Goal: Task Accomplishment & Management: Complete application form

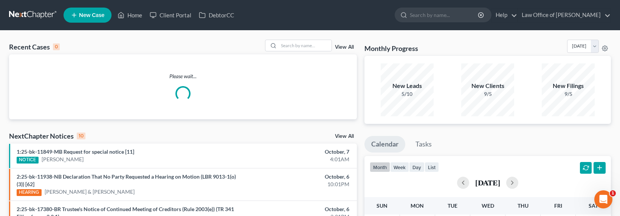
click at [82, 14] on span "New Case" at bounding box center [91, 15] width 25 height 6
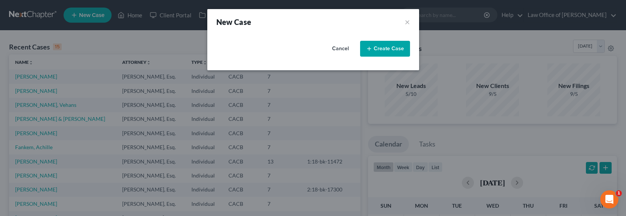
select select "7"
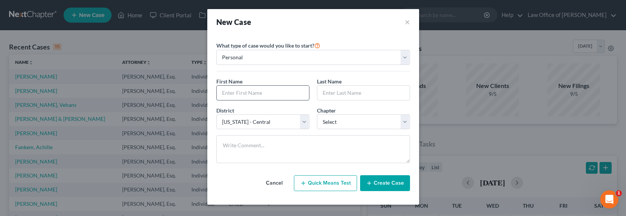
click at [240, 91] on input "text" at bounding box center [263, 93] width 92 height 14
type input "[PERSON_NAME]"
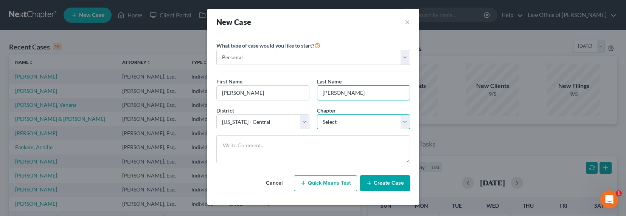
click at [337, 125] on select "Select 7 11 12 13" at bounding box center [363, 122] width 93 height 15
select select "0"
click at [317, 115] on select "Select 7 11 12 13" at bounding box center [363, 122] width 93 height 15
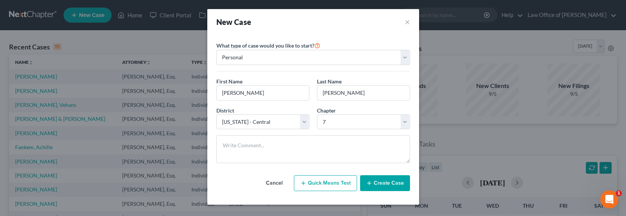
click at [384, 183] on button "Create Case" at bounding box center [385, 183] width 50 height 16
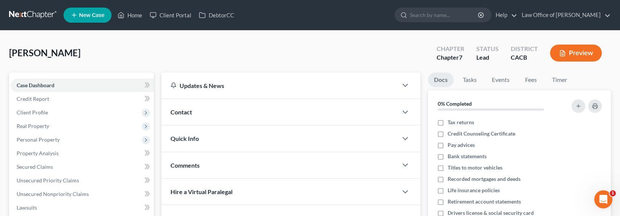
click at [194, 110] on div "Contact" at bounding box center [279, 112] width 236 height 26
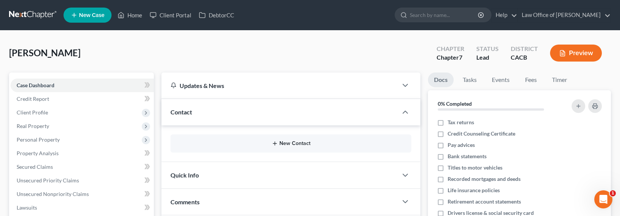
click at [301, 145] on button "New Contact" at bounding box center [291, 144] width 229 height 6
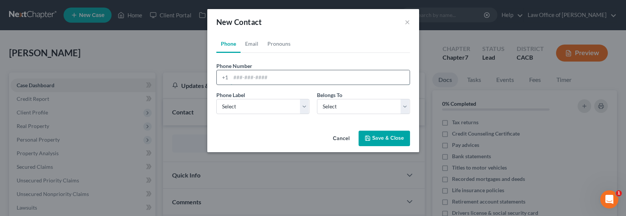
click at [245, 77] on input "tel" at bounding box center [320, 77] width 179 height 14
paste input "[PHONE_NUMBER]"
type input "[PHONE_NUMBER]"
click at [247, 108] on select "Select Mobile Home Work Other" at bounding box center [262, 106] width 93 height 15
select select "0"
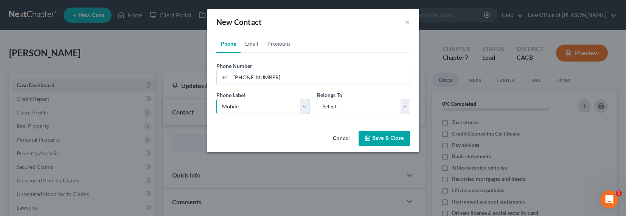
click at [216, 99] on select "Select Mobile Home Work Other" at bounding box center [262, 106] width 93 height 15
click at [343, 105] on select "Select Client Other" at bounding box center [363, 106] width 93 height 15
select select "0"
click at [317, 99] on select "Select Client Other" at bounding box center [363, 106] width 93 height 15
click at [253, 42] on link "Email" at bounding box center [251, 44] width 22 height 18
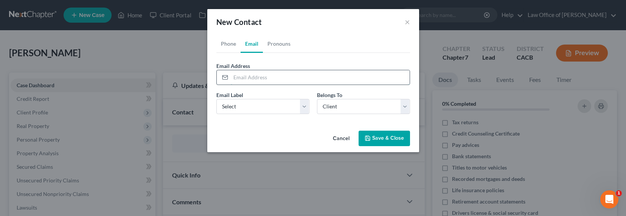
click at [244, 79] on input "email" at bounding box center [320, 77] width 179 height 14
type input "v"
type input "[EMAIL_ADDRESS][DOMAIN_NAME]"
click at [260, 114] on div "Email Label Select Home Work Other Belongs To * Select Client Other" at bounding box center [312, 105] width 201 height 29
click at [262, 110] on select "Select Home Work Other" at bounding box center [262, 106] width 93 height 15
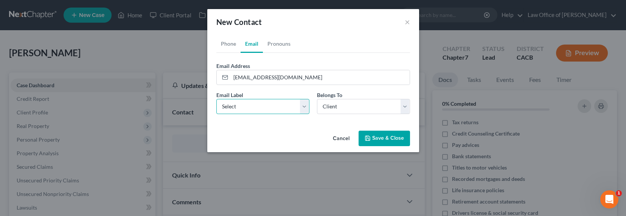
select select "0"
click at [216, 99] on select "Select Home Work Other" at bounding box center [262, 106] width 93 height 15
click at [375, 141] on button "Save & Close" at bounding box center [383, 139] width 51 height 16
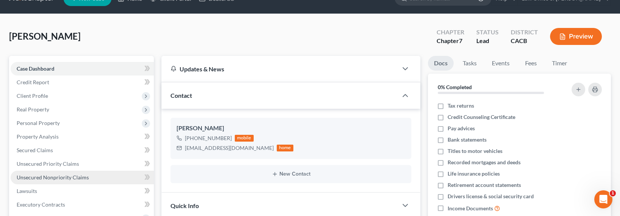
click at [57, 179] on span "Unsecured Nonpriority Claims" at bounding box center [53, 177] width 72 height 6
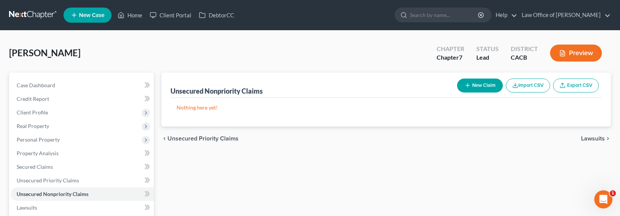
click at [475, 81] on button "New Claim" at bounding box center [480, 86] width 46 height 14
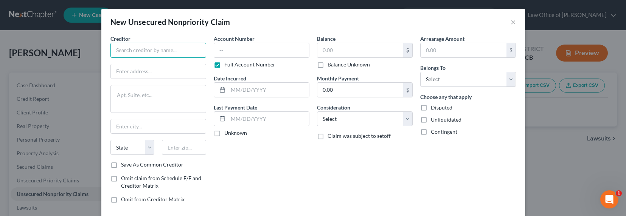
drag, startPoint x: 149, startPoint y: 50, endPoint x: 157, endPoint y: 50, distance: 8.0
click at [149, 50] on input "text" at bounding box center [158, 50] width 96 height 15
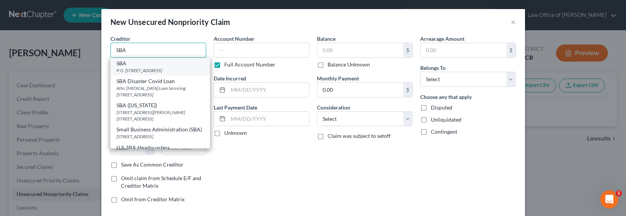
type input "SBA"
click at [135, 68] on div "P.O. [STREET_ADDRESS]" at bounding box center [159, 70] width 87 height 6
type input "P.O. Box 3918"
type input "[GEOGRAPHIC_DATA]"
select select "38"
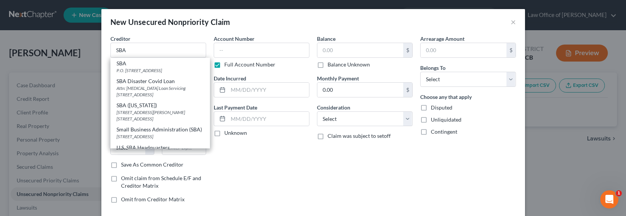
type input "97208"
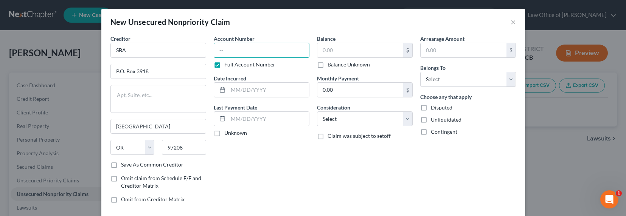
click at [236, 50] on input "text" at bounding box center [262, 50] width 96 height 15
type input "SSN 5205"
type input "2021"
click at [327, 62] on label "Balance Unknown" at bounding box center [348, 65] width 42 height 8
click at [330, 62] on input "Balance Unknown" at bounding box center [332, 63] width 5 height 5
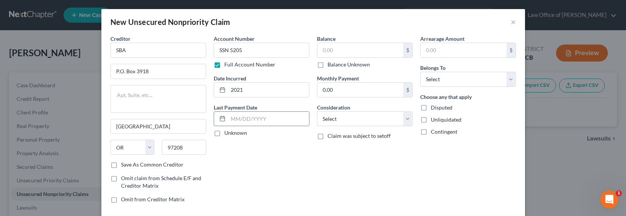
checkbox input "true"
type input "0.00"
click at [340, 122] on select "Select Cable / Satellite Services Collection Agency Credit Card Debt Debt Couns…" at bounding box center [365, 119] width 96 height 15
select select "14"
click at [317, 112] on select "Select Cable / Satellite Services Collection Agency Credit Card Debt Debt Couns…" at bounding box center [365, 119] width 96 height 15
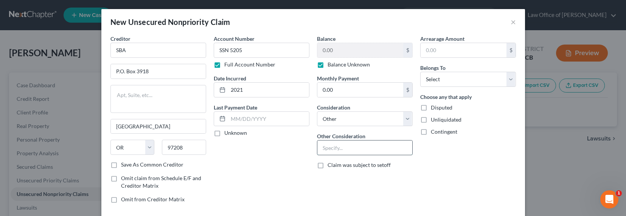
click at [346, 150] on input "text" at bounding box center [364, 148] width 95 height 14
type input "EIDL Loan"
click at [448, 78] on select "Select Debtor 1 Only Debtor 2 Only Debtor 1 And Debtor 2 Only At Least One Of T…" at bounding box center [468, 79] width 96 height 15
select select "0"
click at [420, 72] on select "Select Debtor 1 Only Debtor 2 Only Debtor 1 And Debtor 2 Only At Least One Of T…" at bounding box center [468, 79] width 96 height 15
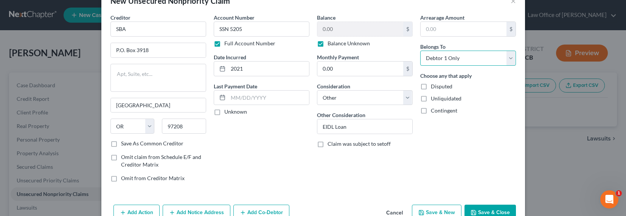
scroll to position [41, 0]
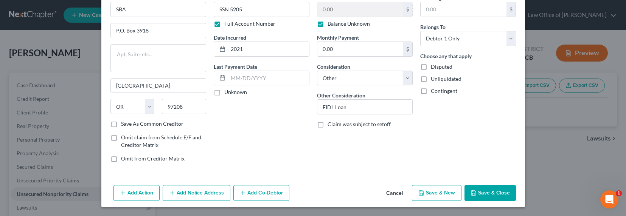
click at [195, 194] on button "Add Notice Address" at bounding box center [197, 193] width 68 height 16
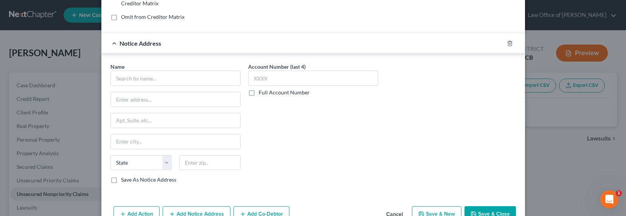
scroll to position [204, 0]
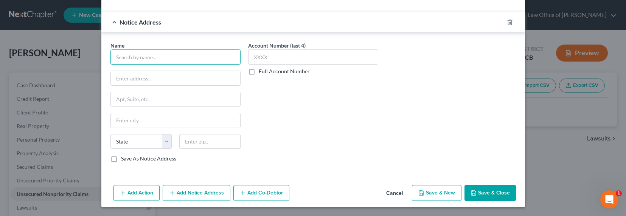
click at [137, 53] on input "text" at bounding box center [175, 57] width 130 height 15
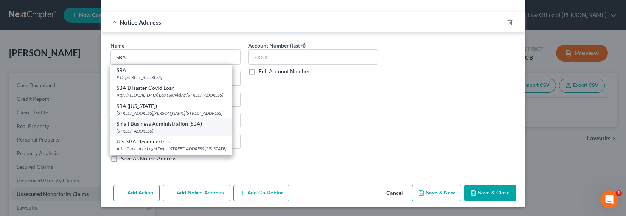
click at [146, 128] on div "Small Business Administration (SBA)" at bounding box center [171, 124] width 110 height 8
type input "Small Business Administration (SBA)"
type input "[STREET_ADDRESS]"
type input "[GEOGRAPHIC_DATA]"
select select "45"
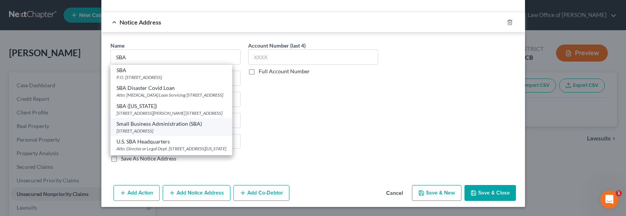
type input "76155"
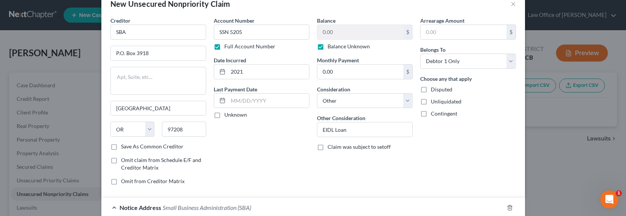
scroll to position [0, 0]
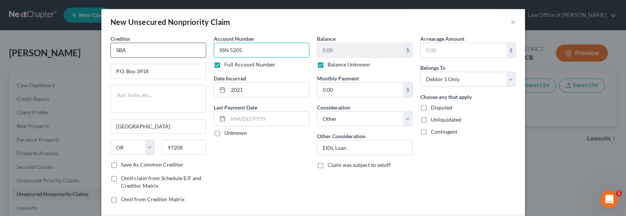
drag, startPoint x: 248, startPoint y: 53, endPoint x: 197, endPoint y: 53, distance: 50.7
click at [197, 53] on div "Creditor * SBA P.O. [GEOGRAPHIC_DATA] [US_STATE] AK AR AZ CA CO CT DE DC [GEOGR…" at bounding box center [313, 122] width 413 height 175
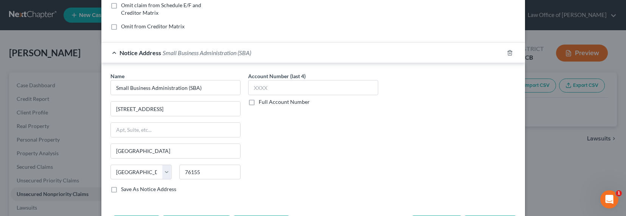
scroll to position [204, 0]
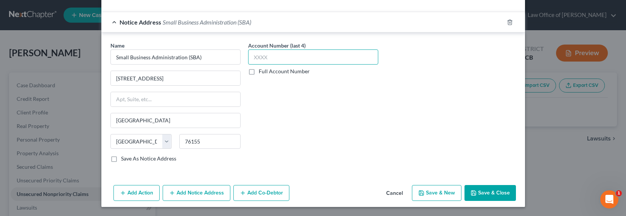
click at [268, 60] on input "text" at bounding box center [313, 57] width 130 height 15
click at [273, 71] on label "Full Account Number" at bounding box center [284, 72] width 51 height 8
click at [267, 71] on input "Full Account Number" at bounding box center [264, 70] width 5 height 5
click at [274, 60] on input "text" at bounding box center [313, 57] width 130 height 15
paste input "SSN 5205"
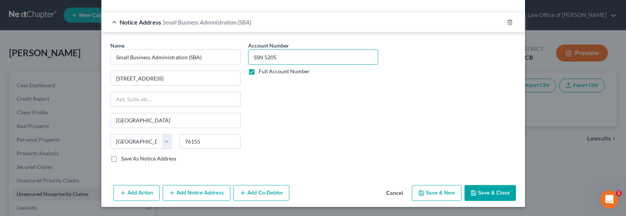
type input "SSN 5205"
click at [214, 193] on button "Add Notice Address" at bounding box center [197, 193] width 68 height 16
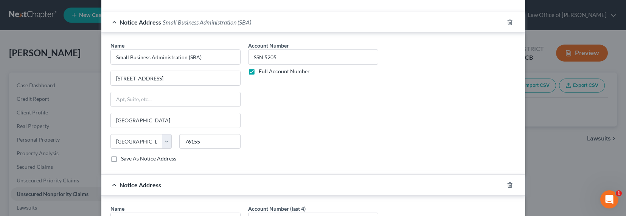
scroll to position [272, 0]
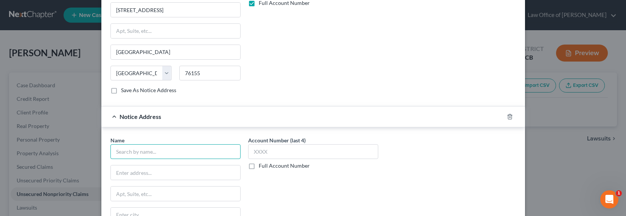
click at [144, 158] on input "text" at bounding box center [175, 151] width 130 height 15
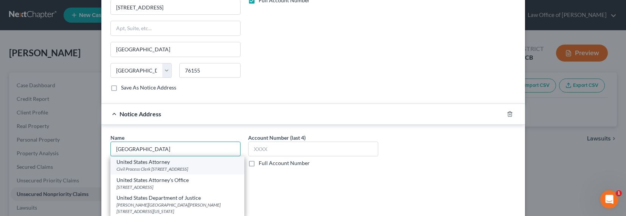
scroll to position [275, 0]
click at [146, 170] on div "Civil Process Clerk [STREET_ADDRESS]" at bounding box center [177, 169] width 122 height 6
type input "United States Attorney"
type input "Civil Process Clerk"
type input "[STREET_ADDRESS]"
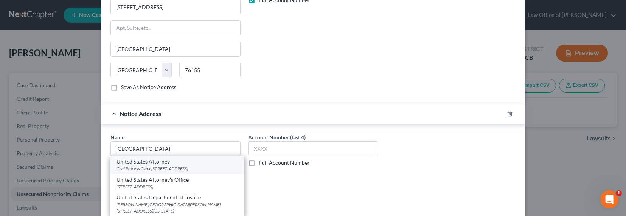
type input "[GEOGRAPHIC_DATA]"
select select "4"
type input "90012"
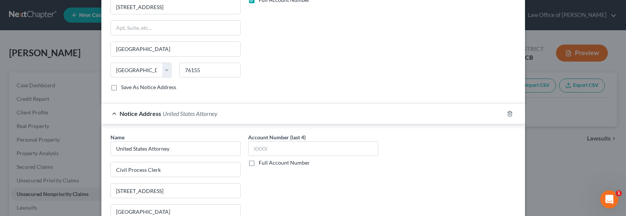
click at [270, 163] on label "Full Account Number" at bounding box center [284, 163] width 51 height 8
click at [267, 163] on input "Full Account Number" at bounding box center [264, 161] width 5 height 5
click at [270, 149] on input "text" at bounding box center [313, 148] width 130 height 15
paste input "SSN 5205"
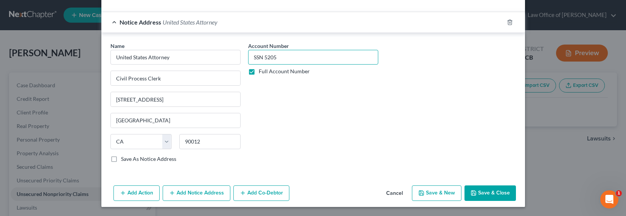
type input "SSN 5205"
click at [202, 193] on button "Add Notice Address" at bounding box center [197, 194] width 68 height 16
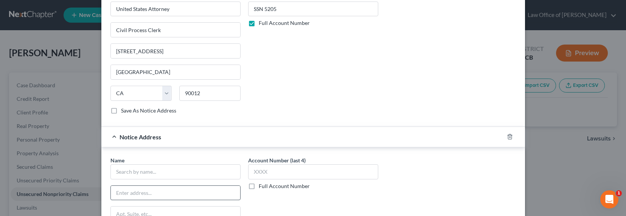
scroll to position [444, 0]
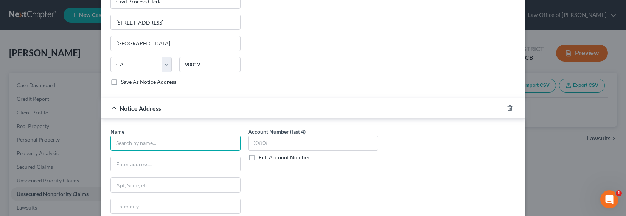
click at [169, 144] on input "text" at bounding box center [175, 143] width 130 height 15
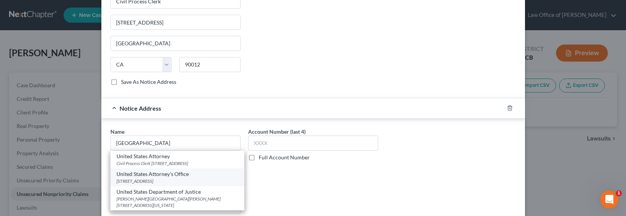
click at [191, 178] on div "United States Attorney's Office" at bounding box center [177, 175] width 122 height 8
type input "United States Attorney's Office"
type input "[STREET_ADDRESS]"
type input "[GEOGRAPHIC_DATA]"
select select "4"
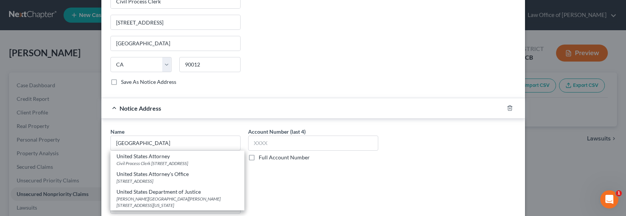
type input "90012"
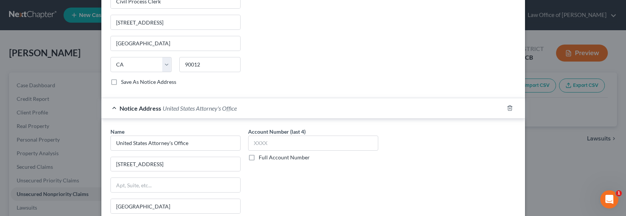
click at [276, 154] on label "Full Account Number" at bounding box center [284, 158] width 51 height 8
click at [267, 154] on input "Full Account Number" at bounding box center [264, 156] width 5 height 5
click at [277, 146] on input "text" at bounding box center [313, 143] width 130 height 15
paste input "SSN 5205"
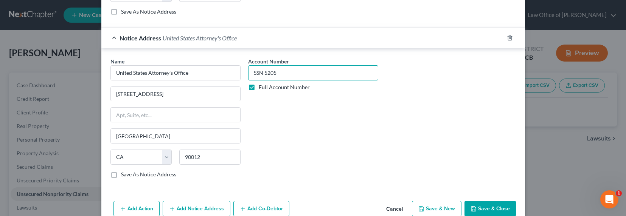
scroll to position [521, 0]
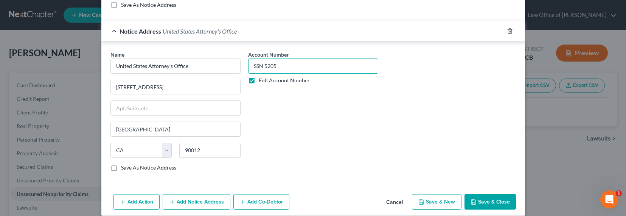
type input "SSN 5205"
click at [209, 202] on button "Add Notice Address" at bounding box center [197, 202] width 68 height 16
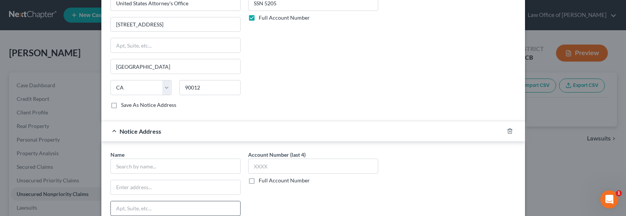
scroll to position [598, 0]
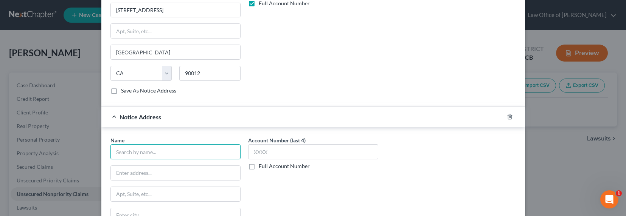
click at [154, 148] on input "text" at bounding box center [175, 151] width 130 height 15
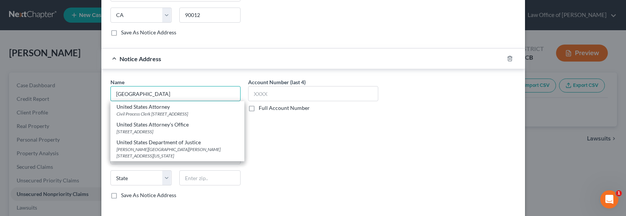
scroll to position [669, 0]
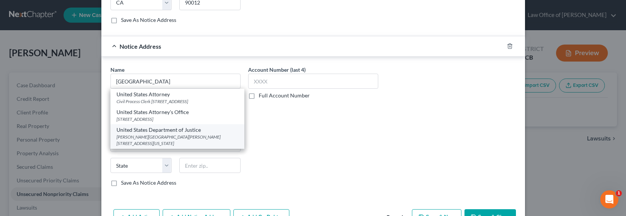
click at [191, 134] on div "United States Department of Justice" at bounding box center [177, 130] width 122 height 8
type input "United States Department of Justice"
type input "[PERSON_NAME][GEOGRAPHIC_DATA][PERSON_NAME]"
type input "PO Box 683"
type input "[US_STATE]"
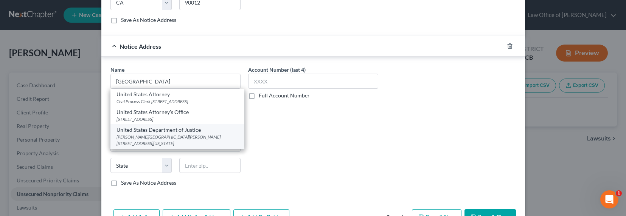
select select "8"
type input "20044"
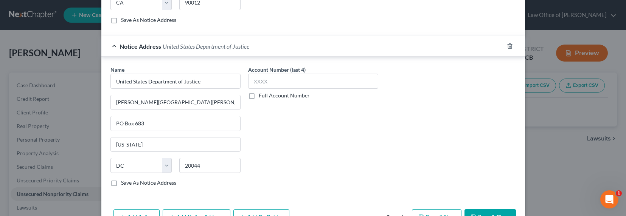
click at [264, 96] on label "Full Account Number" at bounding box center [284, 96] width 51 height 8
click at [264, 96] on input "Full Account Number" at bounding box center [264, 94] width 5 height 5
click at [264, 78] on input "text" at bounding box center [313, 81] width 130 height 15
paste input "SSN 5205"
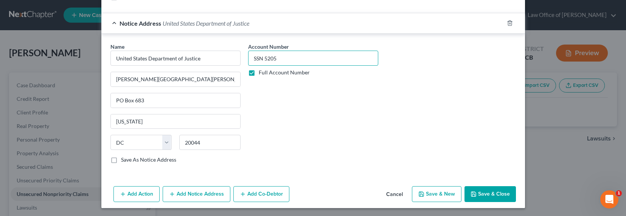
scroll to position [693, 0]
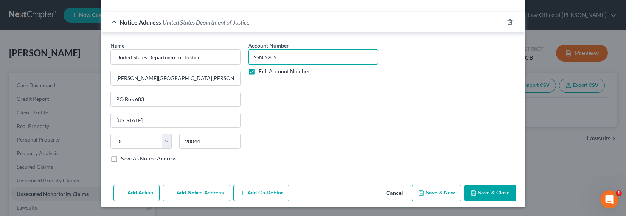
type input "SSN 5205"
click at [183, 191] on button "Add Notice Address" at bounding box center [197, 193] width 68 height 16
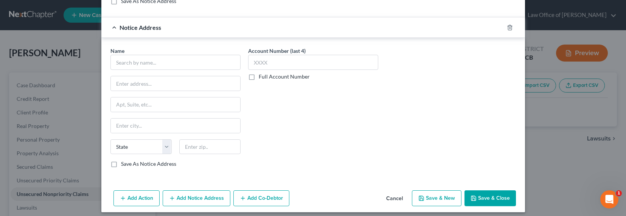
scroll to position [856, 0]
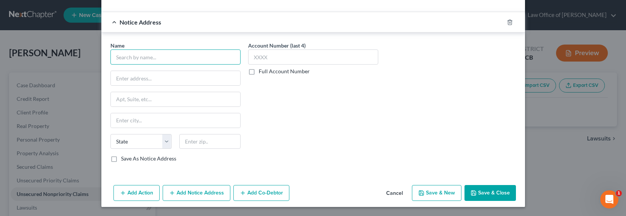
click at [135, 60] on input "text" at bounding box center [175, 57] width 130 height 15
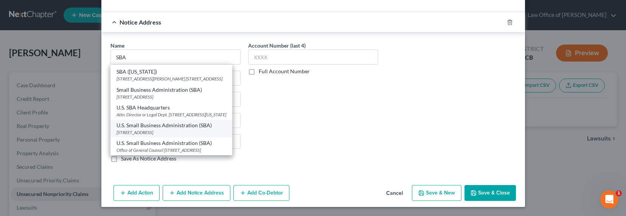
scroll to position [51, 0]
click at [180, 129] on div "[STREET_ADDRESS]" at bounding box center [171, 132] width 110 height 6
type input "U.S. Small Business Administration (SBA)"
type input "[STREET_ADDRESS]"
type input "Office of General Counsel"
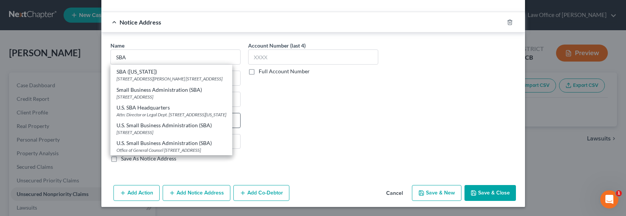
type input "[GEOGRAPHIC_DATA]"
select select "4"
type input "90012"
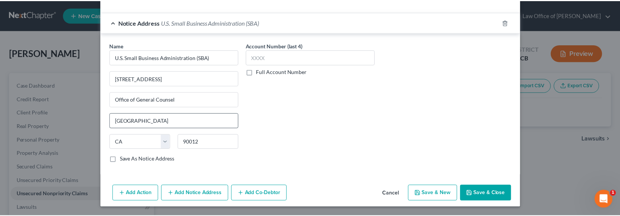
scroll to position [0, 0]
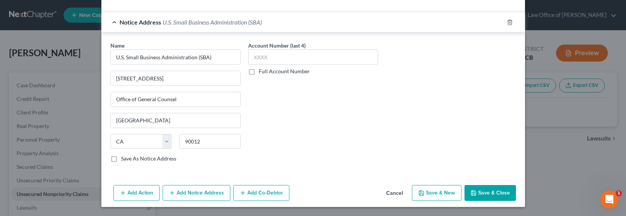
click at [267, 70] on label "Full Account Number" at bounding box center [284, 72] width 51 height 8
click at [267, 70] on input "Full Account Number" at bounding box center [264, 70] width 5 height 5
click at [271, 57] on input "text" at bounding box center [313, 57] width 130 height 15
paste input "SSN 5205"
type input "SSN 5205"
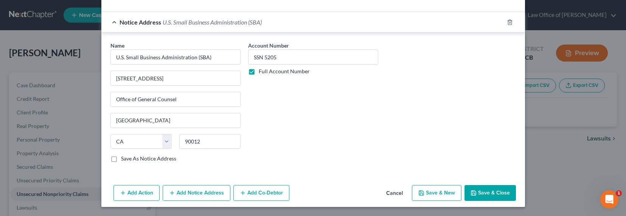
click at [492, 192] on button "Save & Close" at bounding box center [489, 193] width 51 height 16
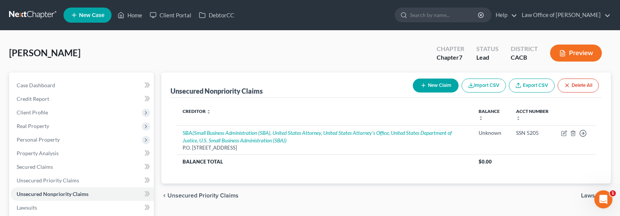
drag, startPoint x: 336, startPoint y: 53, endPoint x: 306, endPoint y: 37, distance: 34.7
click at [335, 53] on div "[PERSON_NAME] Upgraded Chapter Chapter 7 Status Lead District CACB Preview" at bounding box center [310, 56] width 602 height 33
drag, startPoint x: 51, startPoint y: 55, endPoint x: 8, endPoint y: 53, distance: 43.5
click at [8, 53] on div "[PERSON_NAME] Upgraded Chapter Chapter 7 Status Lead District CACB Preview Peti…" at bounding box center [310, 210] width 620 height 358
copy span "[PERSON_NAME]"
